Goal: Information Seeking & Learning: Check status

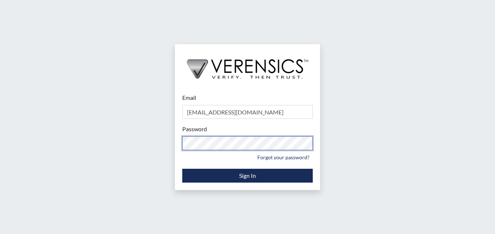
click at [36, 99] on div "Email stacynparker@gmail.com Please provide your email address. Password Please…" at bounding box center [247, 117] width 495 height 234
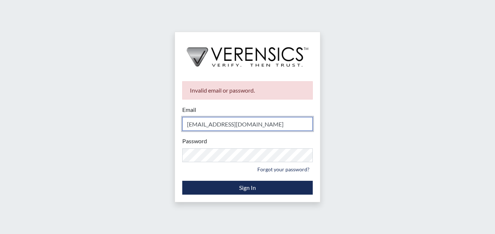
drag, startPoint x: 265, startPoint y: 128, endPoint x: 31, endPoint y: 99, distance: 235.5
click at [31, 99] on div "Invalid email or password. Email stacynparker@gmail.com Please provide your ema…" at bounding box center [247, 117] width 495 height 234
type input "[PERSON_NAME][EMAIL_ADDRESS][PERSON_NAME][DOMAIN_NAME]"
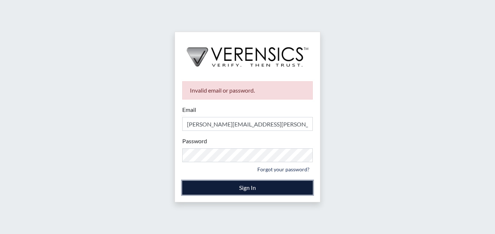
click at [257, 188] on button "Sign In" at bounding box center [247, 188] width 131 height 14
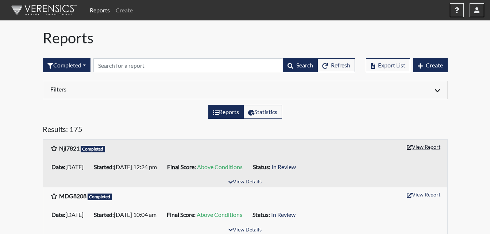
click at [420, 149] on button "View Report" at bounding box center [423, 146] width 40 height 11
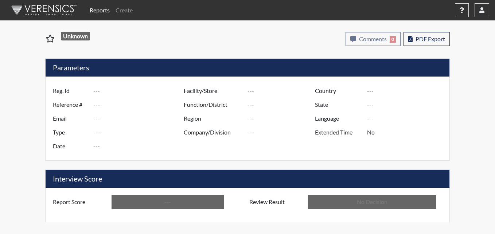
type input "Njl7821"
type input "50823"
type input "---"
type input "Corrections Pre-Employment"
type input "[DATE]"
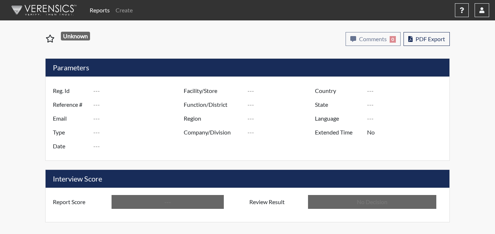
type input "Metro Re-Entry Facility"
type input "[GEOGRAPHIC_DATA]"
type input "[US_STATE]"
type input "English"
type input "Above Conditions"
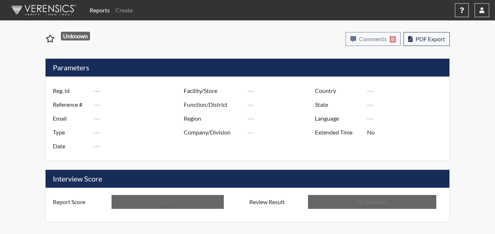
type input "In Review"
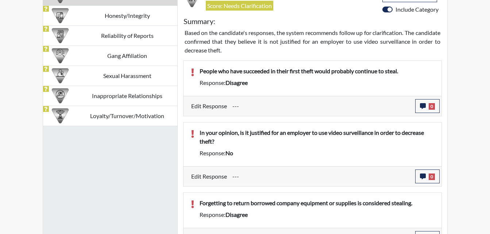
scroll to position [438, 0]
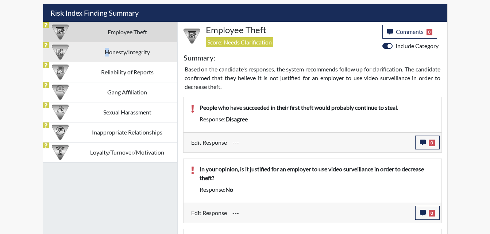
click at [106, 57] on td "Honesty/Integrity" at bounding box center [127, 52] width 100 height 20
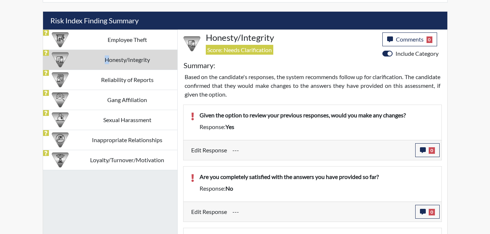
scroll to position [401, 0]
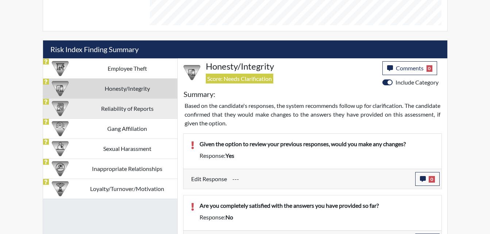
click at [123, 110] on td "Reliability of Reports" at bounding box center [127, 108] width 100 height 20
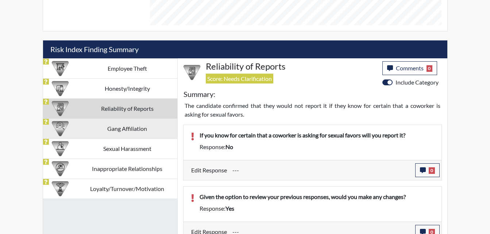
click at [131, 136] on td "Gang Affiliation" at bounding box center [127, 129] width 100 height 20
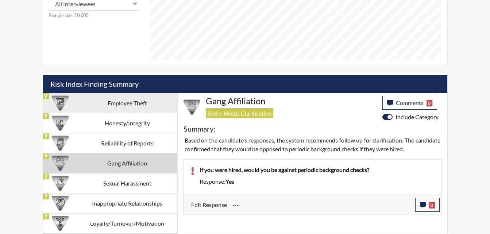
click at [126, 105] on td "Employee Theft" at bounding box center [127, 103] width 100 height 20
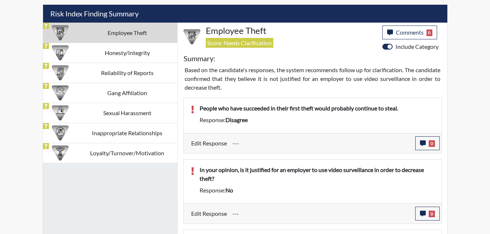
scroll to position [438, 0]
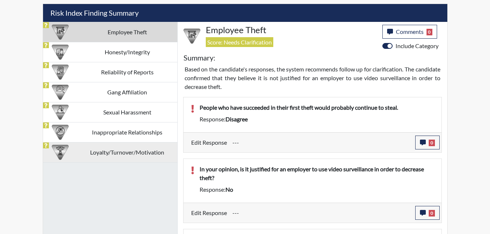
click at [116, 153] on td "Loyalty/Turnover/Motivation" at bounding box center [127, 152] width 100 height 20
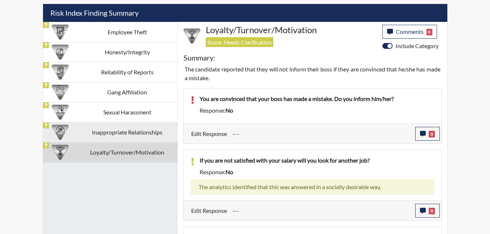
click at [118, 133] on td "Inappropriate Relationships" at bounding box center [127, 132] width 100 height 20
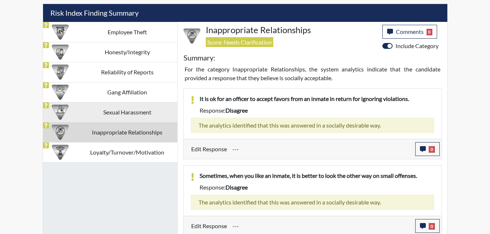
click at [97, 116] on td "Sexual Harassment" at bounding box center [127, 112] width 100 height 20
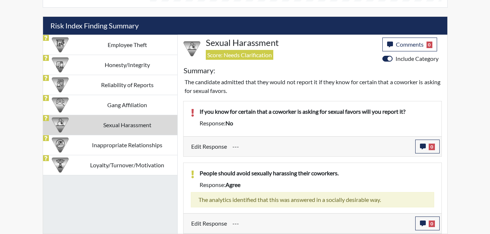
scroll to position [425, 0]
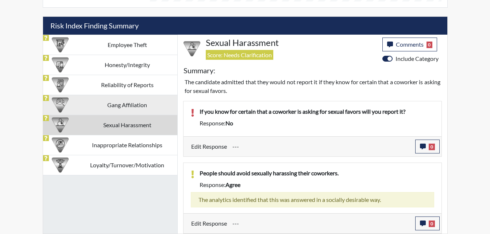
click at [133, 107] on td "Gang Affiliation" at bounding box center [127, 105] width 100 height 20
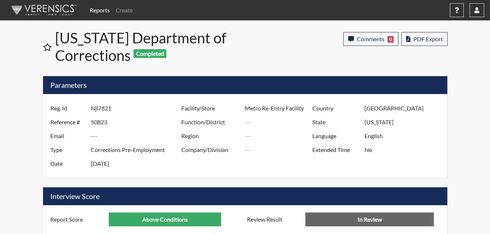
scroll to position [364508, 364326]
click at [478, 11] on icon "button" at bounding box center [476, 10] width 5 height 6
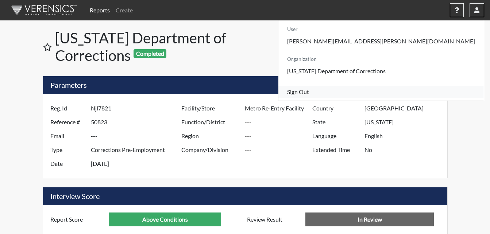
click at [421, 98] on link "Sign Out" at bounding box center [380, 92] width 205 height 12
